Goal: Transaction & Acquisition: Purchase product/service

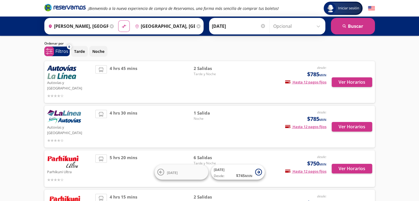
scroll to position [55, 0]
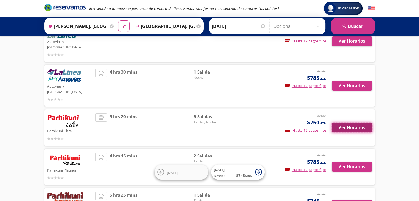
click at [346, 123] on button "Ver Horarios" at bounding box center [352, 128] width 41 height 10
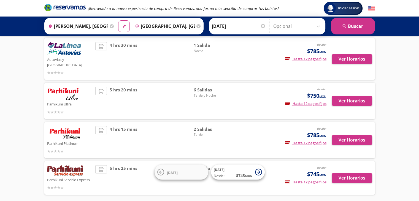
scroll to position [83, 0]
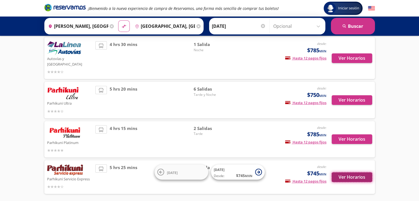
click at [353, 173] on button "Ver Horarios" at bounding box center [352, 178] width 41 height 10
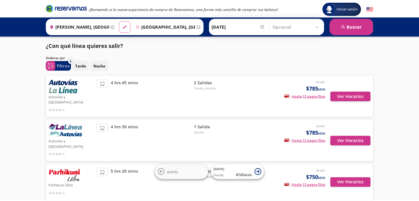
scroll to position [83, 0]
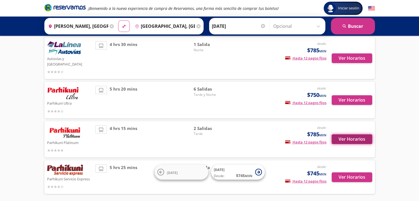
click at [338, 135] on button "Ver Horarios" at bounding box center [352, 140] width 41 height 10
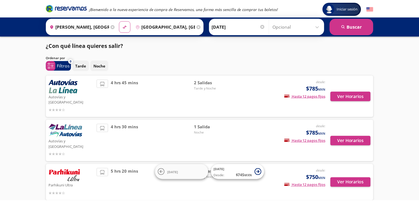
scroll to position [83, 0]
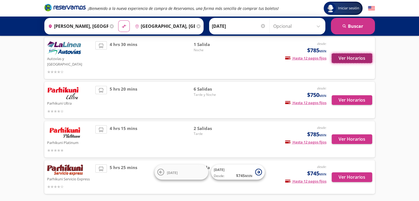
click at [345, 53] on button "Ver Horarios" at bounding box center [352, 58] width 41 height 10
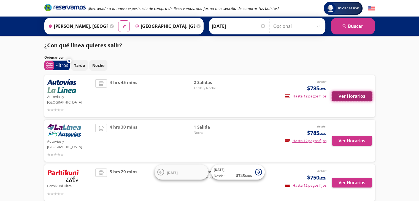
click at [351, 93] on button "Ver Horarios" at bounding box center [352, 97] width 41 height 10
click at [338, 92] on button "Ver Horarios" at bounding box center [352, 97] width 41 height 10
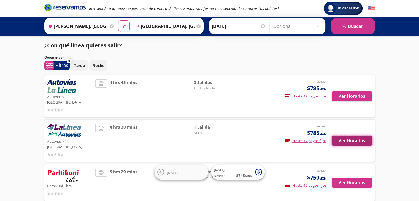
click at [347, 136] on button "Ver Horarios" at bounding box center [352, 141] width 41 height 10
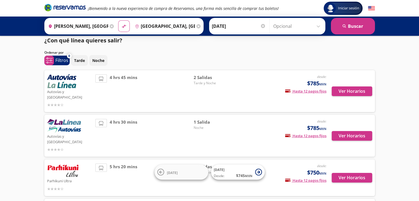
scroll to position [28, 0]
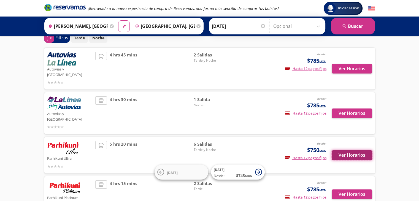
click at [347, 150] on button "Ver Horarios" at bounding box center [352, 155] width 41 height 10
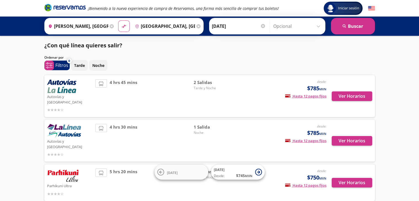
scroll to position [28, 0]
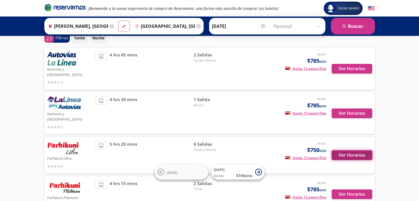
click at [349, 150] on button "Ver Horarios" at bounding box center [352, 155] width 41 height 10
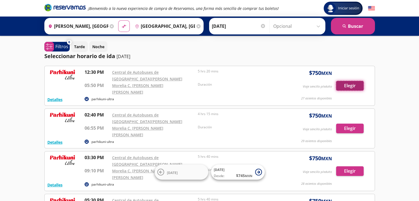
click at [353, 83] on button "Elegir" at bounding box center [350, 86] width 28 height 10
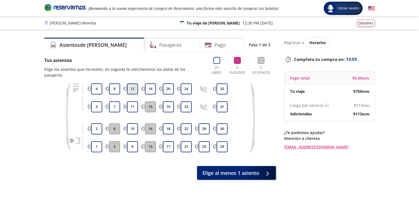
click at [129, 84] on button "12" at bounding box center [132, 89] width 11 height 11
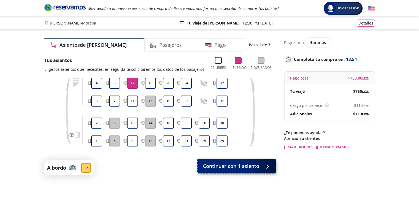
click at [242, 168] on span "Continuar con 1 asiento" at bounding box center [231, 166] width 56 height 7
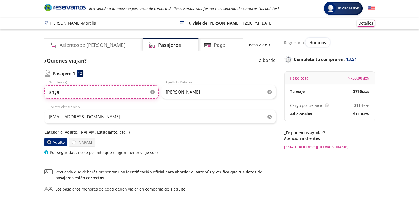
click at [71, 94] on input "angel" at bounding box center [101, 92] width 114 height 14
type input "[PERSON_NAME]"
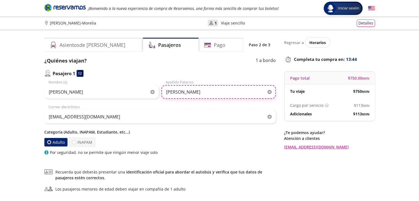
click at [178, 90] on input "[PERSON_NAME]" at bounding box center [219, 92] width 114 height 14
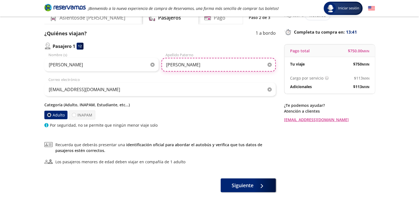
scroll to position [28, 0]
type input "[PERSON_NAME]"
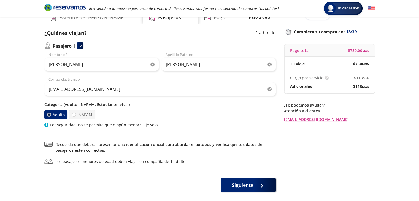
click at [167, 101] on div "[PERSON_NAME] (s) [PERSON_NAME] Apellido Paterno [EMAIL_ADDRESS][DOMAIN_NAME] C…" at bounding box center [160, 90] width 232 height 76
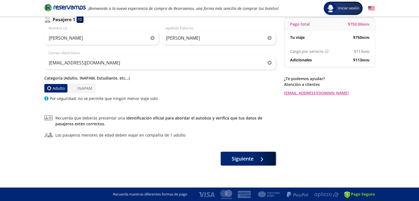
scroll to position [54, 0]
click at [256, 161] on button "Siguiente" at bounding box center [248, 158] width 55 height 14
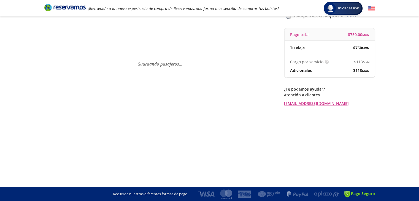
scroll to position [0, 0]
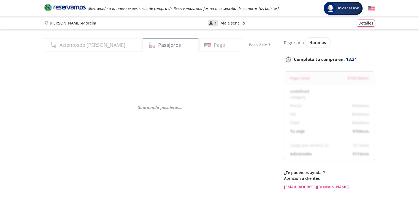
select select "MX"
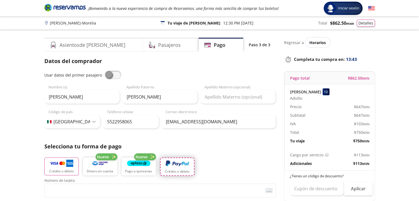
click at [173, 170] on p "Crédito o débito" at bounding box center [177, 171] width 25 height 5
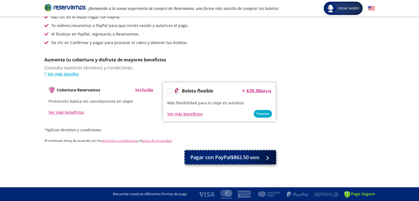
scroll to position [216, 0]
click at [243, 154] on span "Pagar con PayPal $862.50 MXN" at bounding box center [224, 157] width 69 height 7
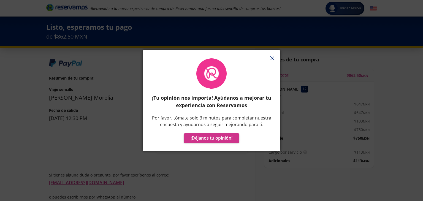
click at [184, 112] on div "¡Tu opinión nos importa! Ayúdanos a mejorar tu experiencia con Reservamos Por f…" at bounding box center [211, 100] width 121 height 85
click at [274, 58] on icon "button" at bounding box center [272, 58] width 4 height 4
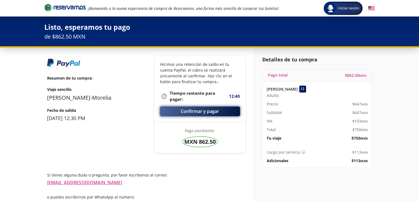
click at [194, 114] on button "Confirmar y pagar" at bounding box center [200, 112] width 80 height 10
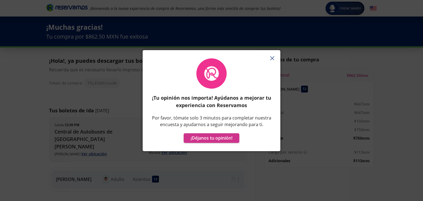
click at [271, 57] on line "button" at bounding box center [272, 59] width 4 height 4
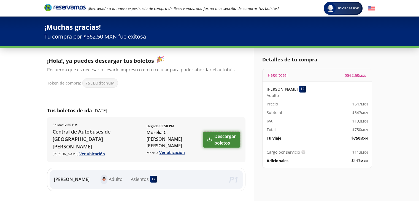
click at [223, 135] on link "Descargar boletos" at bounding box center [221, 140] width 37 height 16
